Goal: Check status: Check status

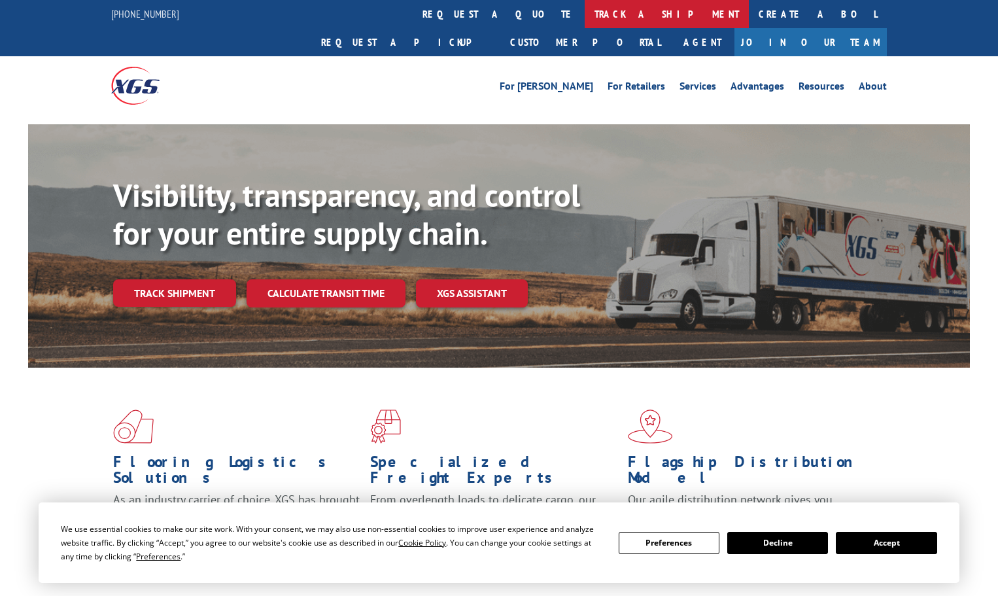
click at [585, 14] on link "track a shipment" at bounding box center [667, 14] width 164 height 28
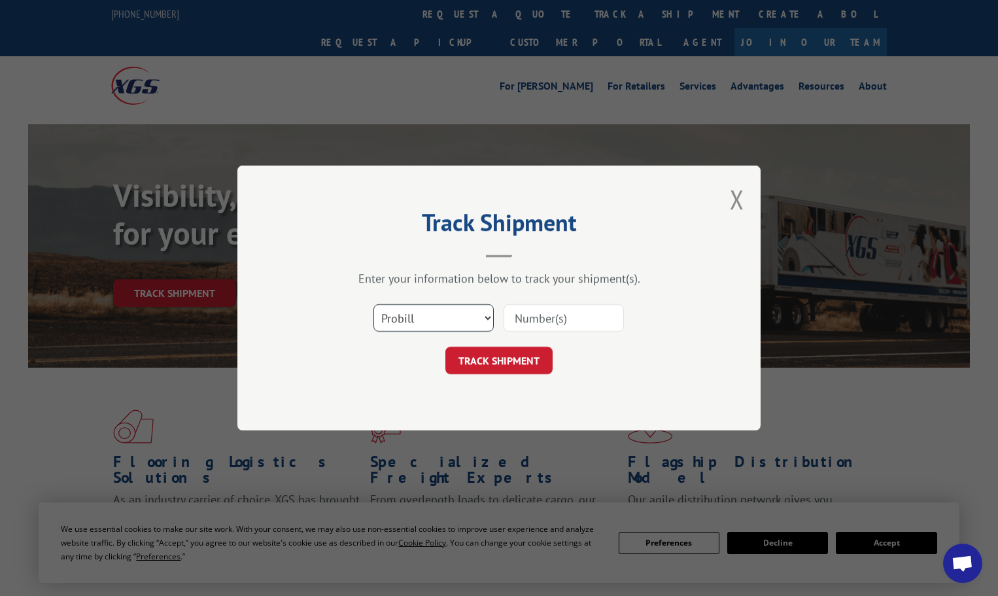
click at [468, 313] on select "Select category... Probill BOL PO" at bounding box center [433, 317] width 120 height 27
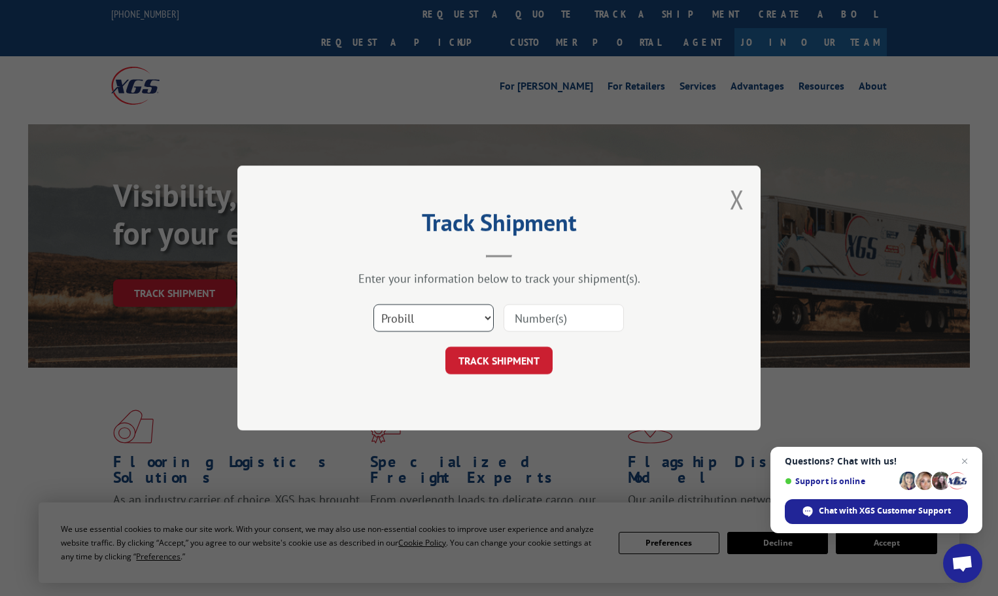
select select "po"
click at [373, 304] on select "Select category... Probill BOL PO" at bounding box center [433, 317] width 120 height 27
click at [526, 318] on input at bounding box center [563, 317] width 120 height 27
paste input "72433274"
type input "72433274"
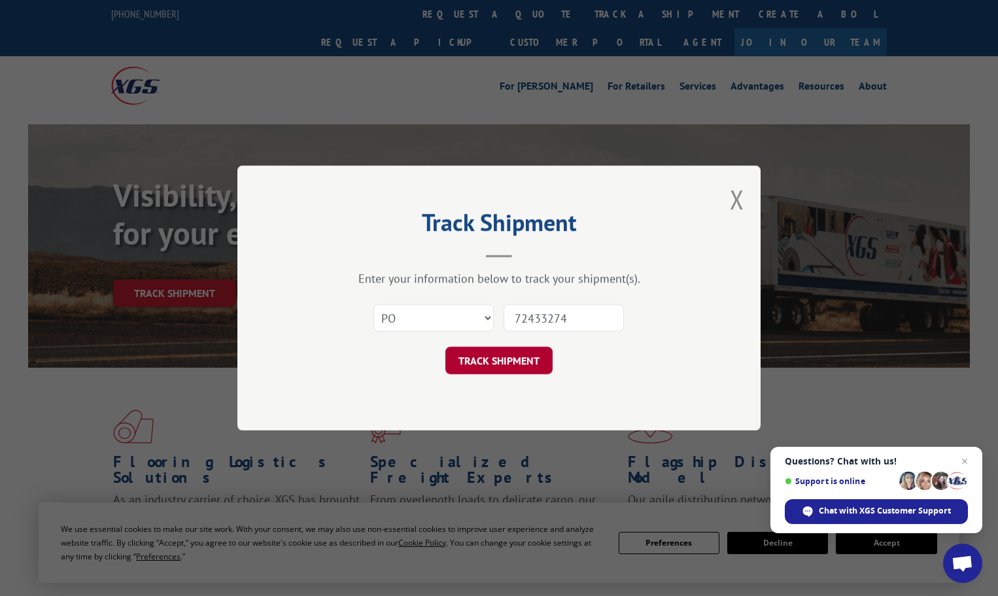
click at [494, 365] on button "TRACK SHIPMENT" at bounding box center [498, 360] width 107 height 27
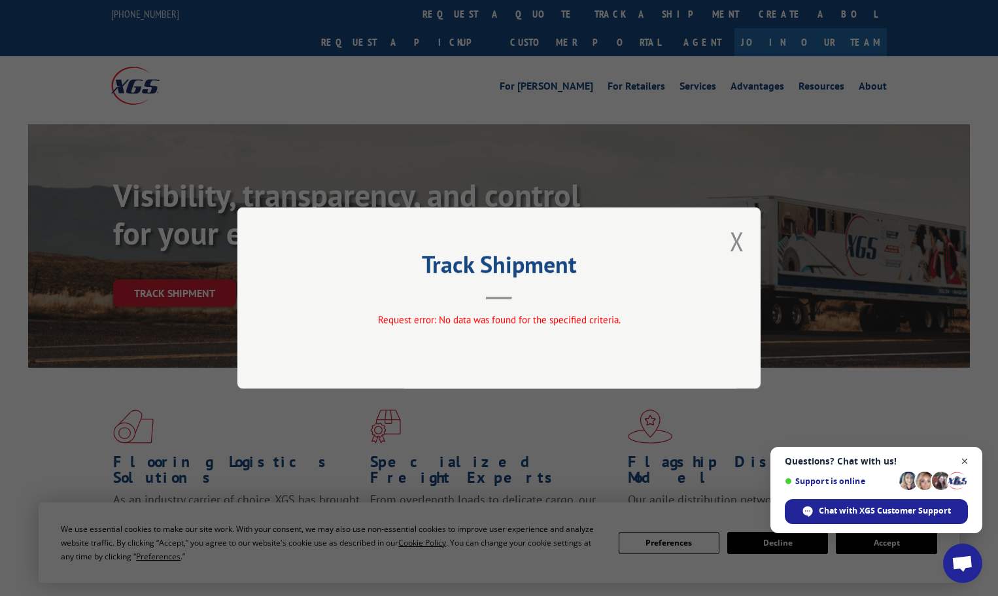
click at [968, 458] on span "Close chat" at bounding box center [965, 461] width 16 height 16
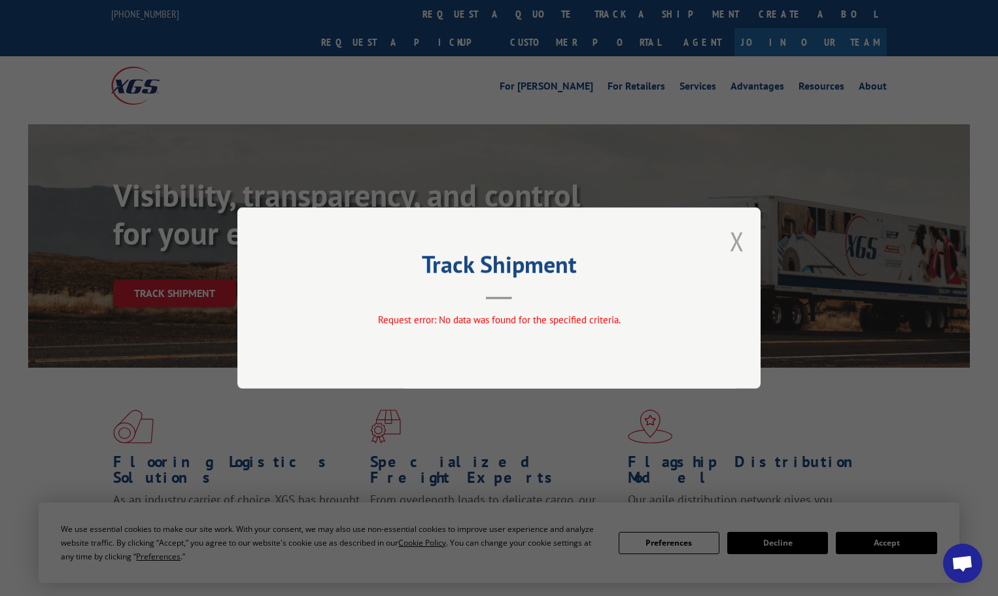
click at [737, 237] on button "Close modal" at bounding box center [737, 241] width 14 height 35
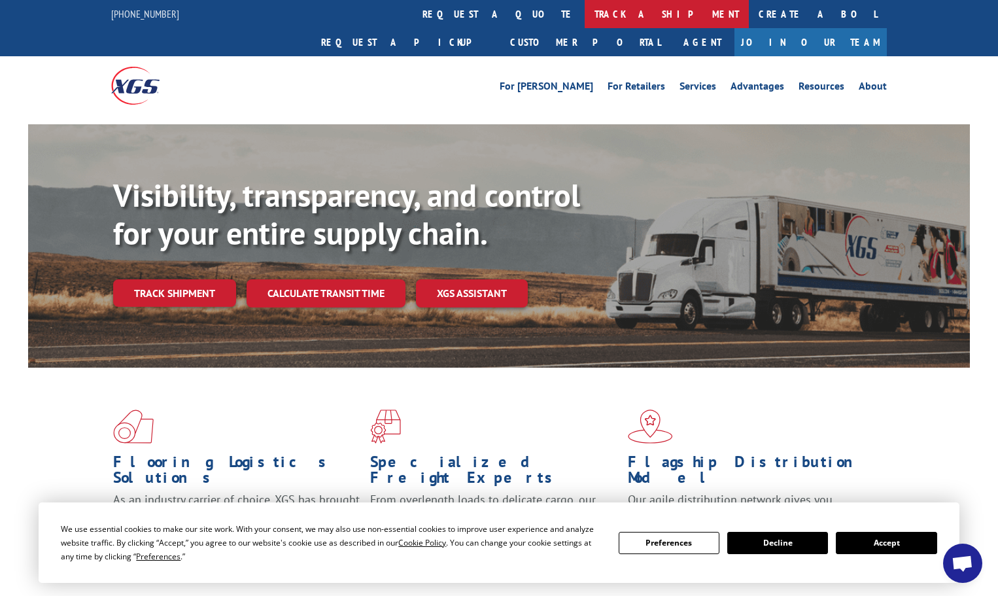
click at [585, 14] on link "track a shipment" at bounding box center [667, 14] width 164 height 28
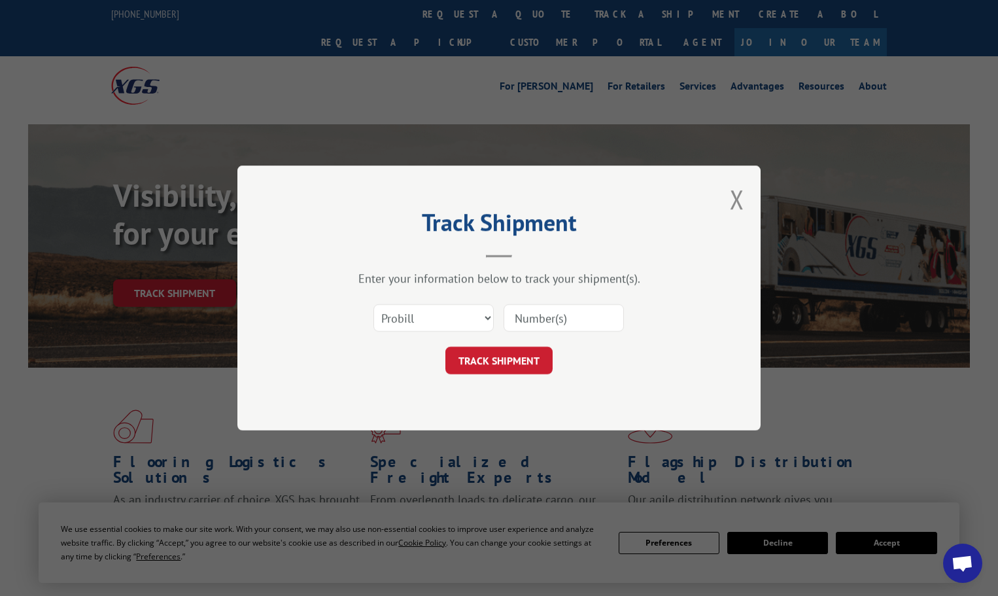
click at [523, 315] on input at bounding box center [563, 317] width 120 height 27
paste input "16755634"
type input "16755634"
click at [511, 354] on button "TRACK SHIPMENT" at bounding box center [498, 360] width 107 height 27
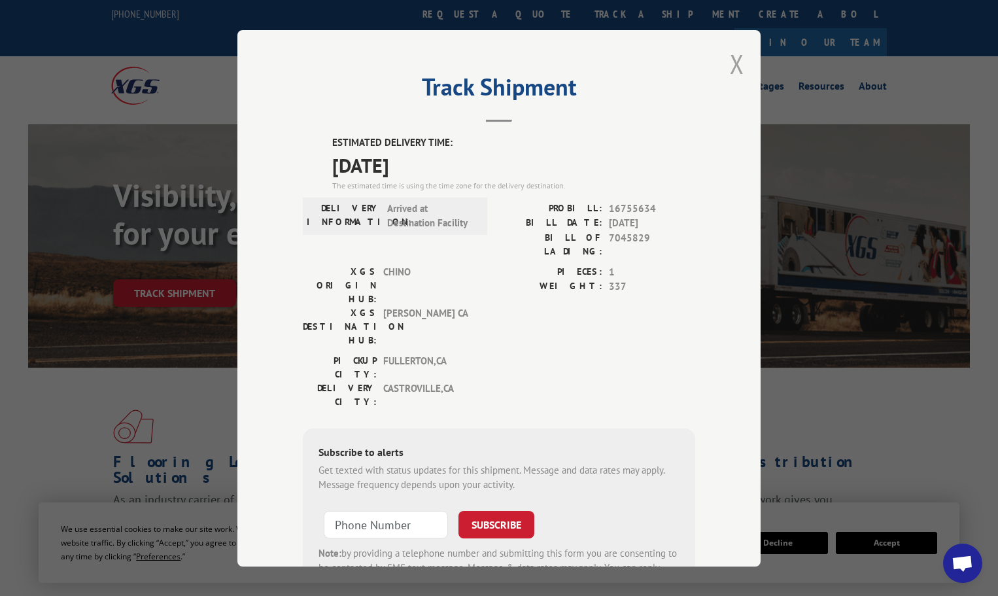
click at [730, 59] on button "Close modal" at bounding box center [737, 63] width 14 height 35
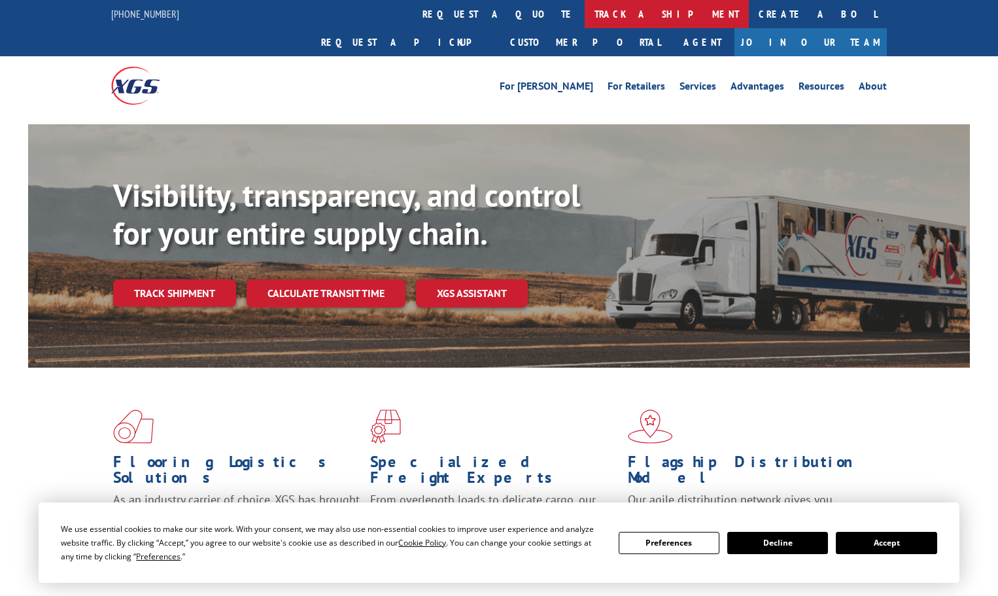
click at [585, 7] on link "track a shipment" at bounding box center [667, 14] width 164 height 28
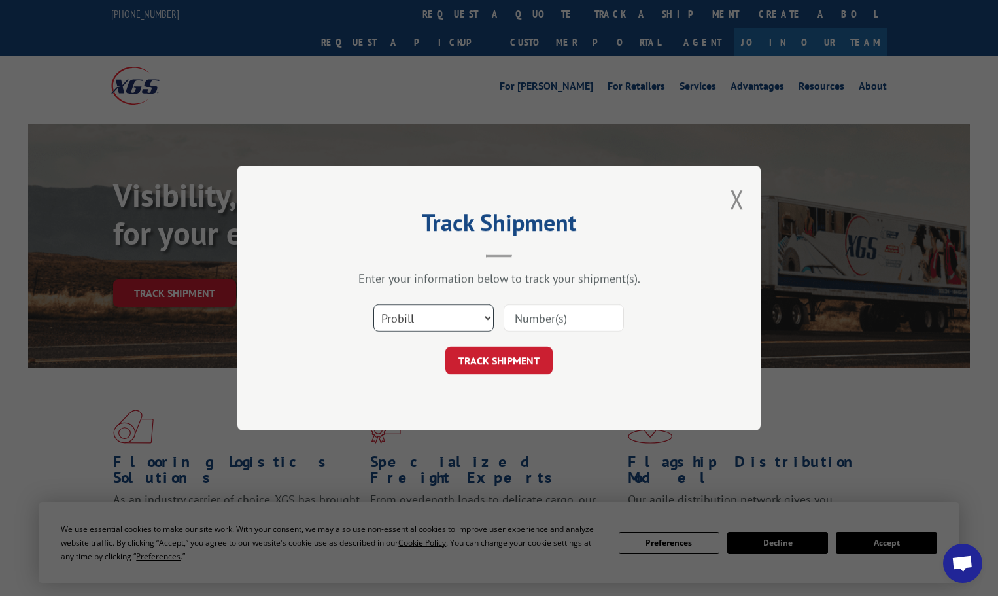
click at [486, 314] on select "Select category... Probill BOL PO" at bounding box center [433, 317] width 120 height 27
select select "po"
click at [373, 304] on select "Select category... Probill BOL PO" at bounding box center [433, 317] width 120 height 27
paste input "72543479"
type input "72543479"
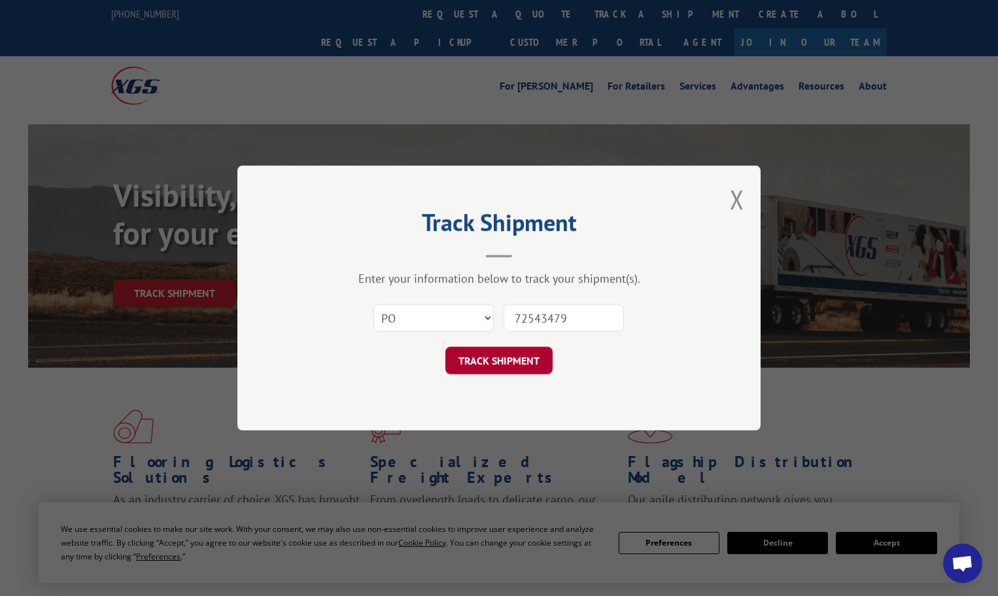
click at [490, 356] on button "TRACK SHIPMENT" at bounding box center [498, 360] width 107 height 27
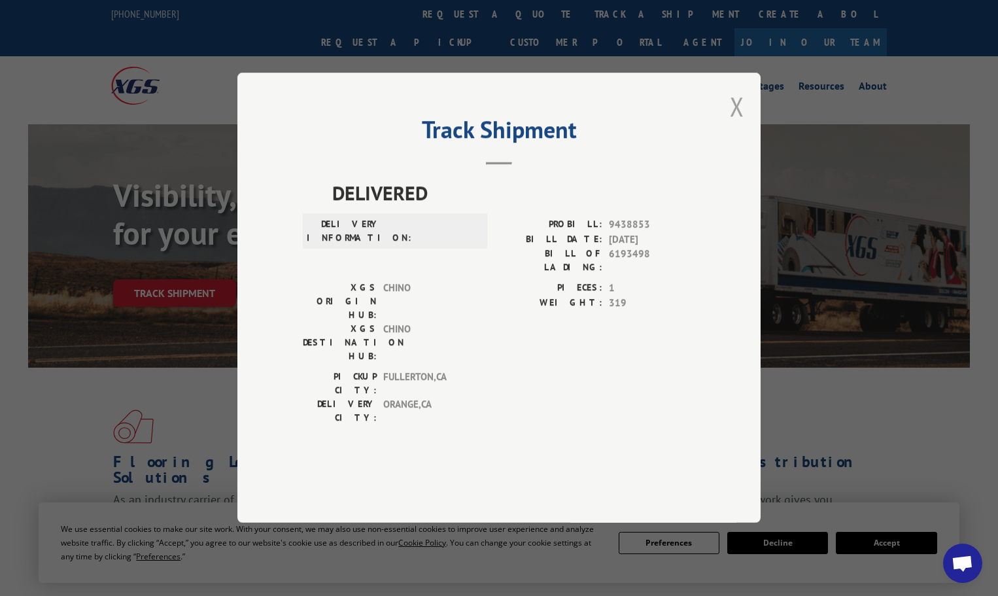
click at [733, 124] on button "Close modal" at bounding box center [737, 106] width 14 height 35
